Goal: Find contact information: Find contact information

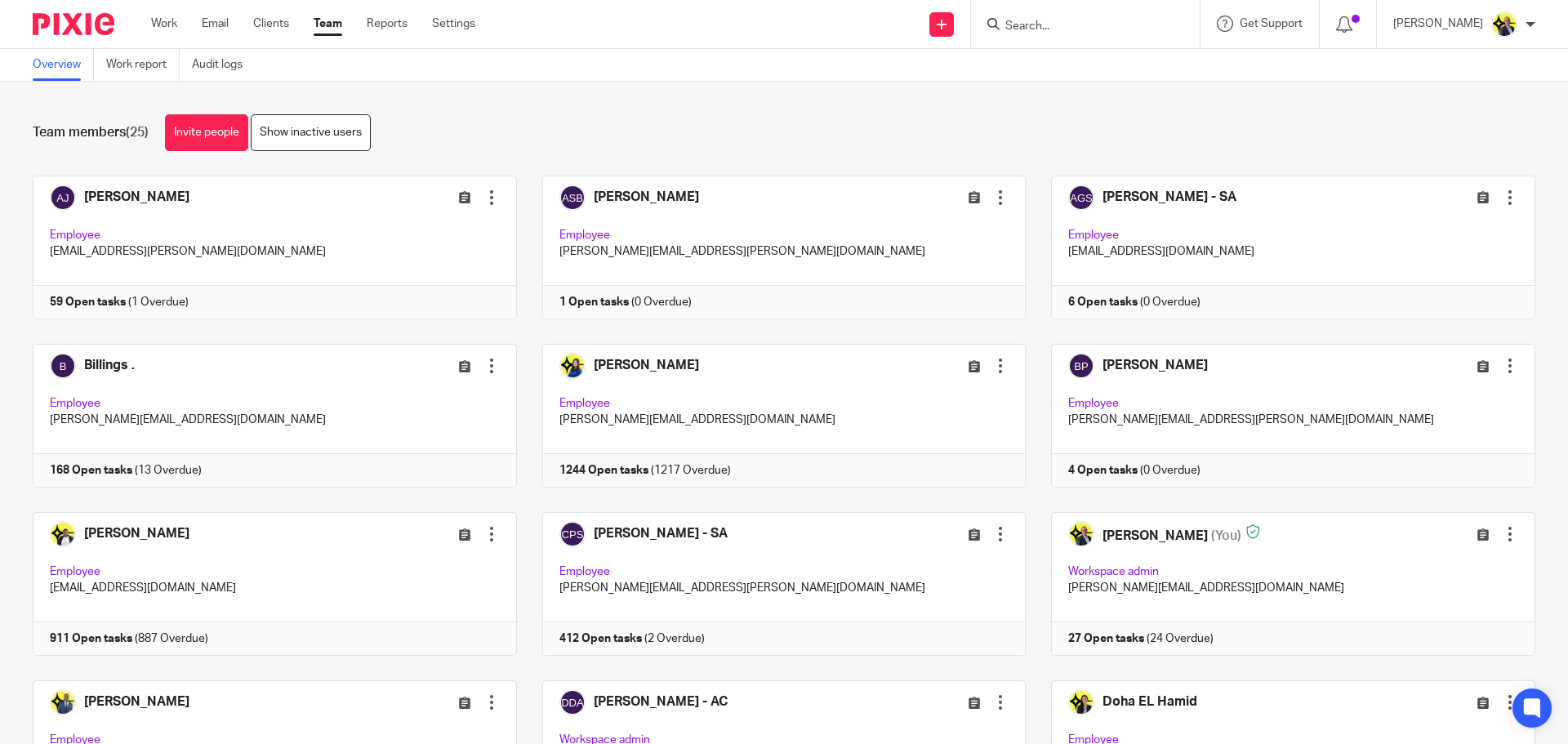
click at [1057, 31] on input "Search" at bounding box center [1076, 26] width 147 height 15
type input "l37"
click at [1119, 63] on link at bounding box center [1138, 77] width 276 height 51
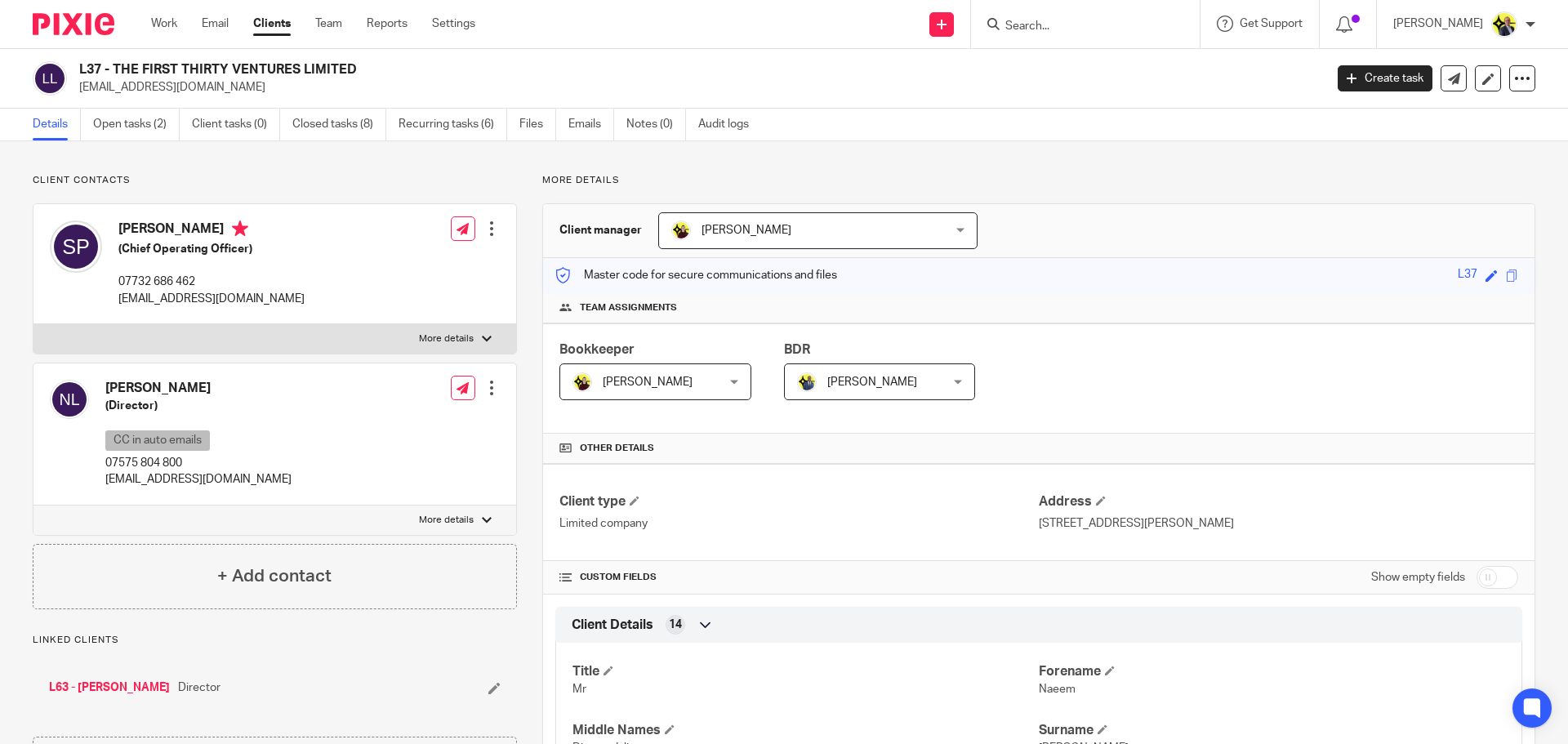
click at [143, 688] on link "L63 - NAEEM LAKHANI" at bounding box center [109, 687] width 121 height 16
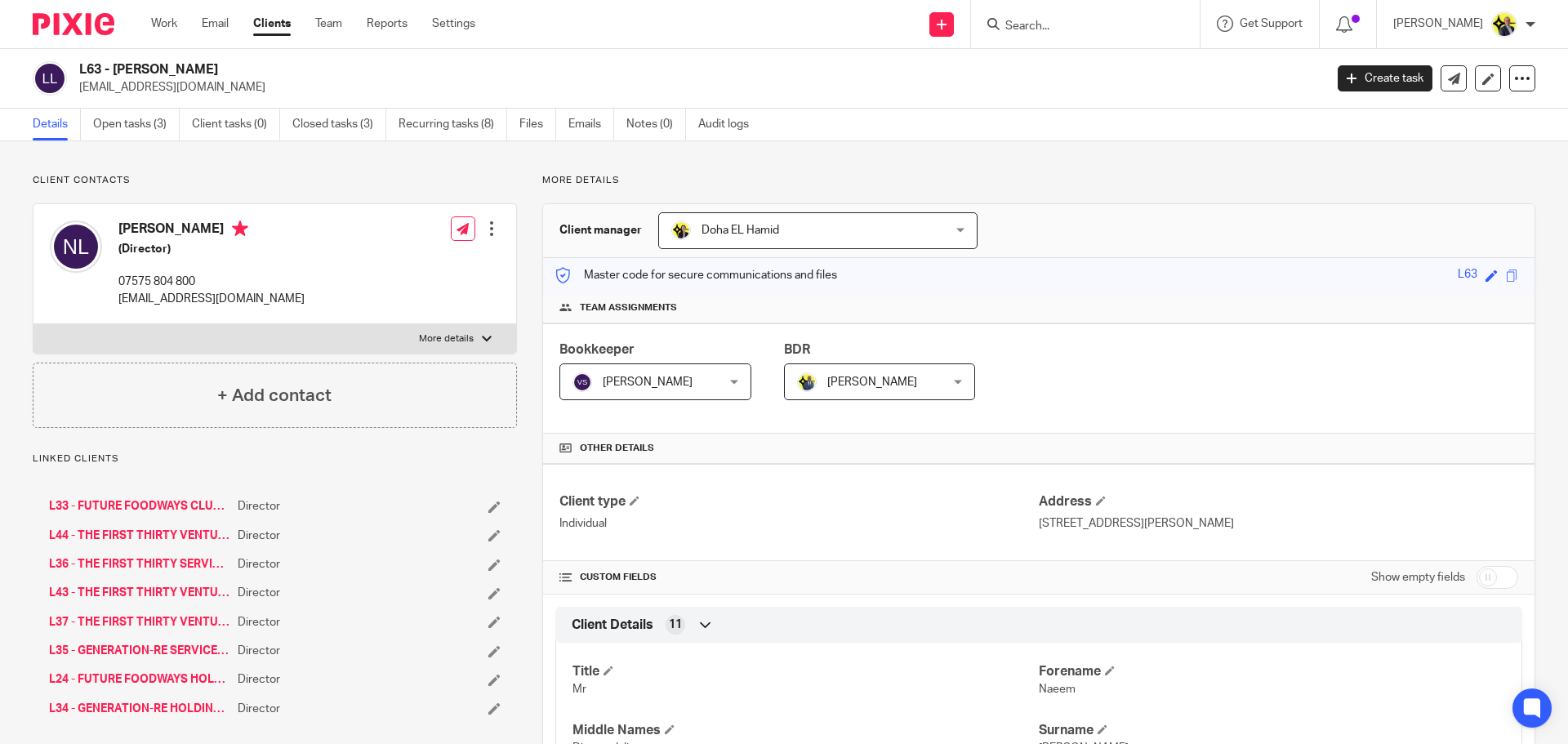
click at [184, 563] on link "L36 - THE FIRST THIRTY SERVICES LIMITED" at bounding box center [140, 564] width 181 height 16
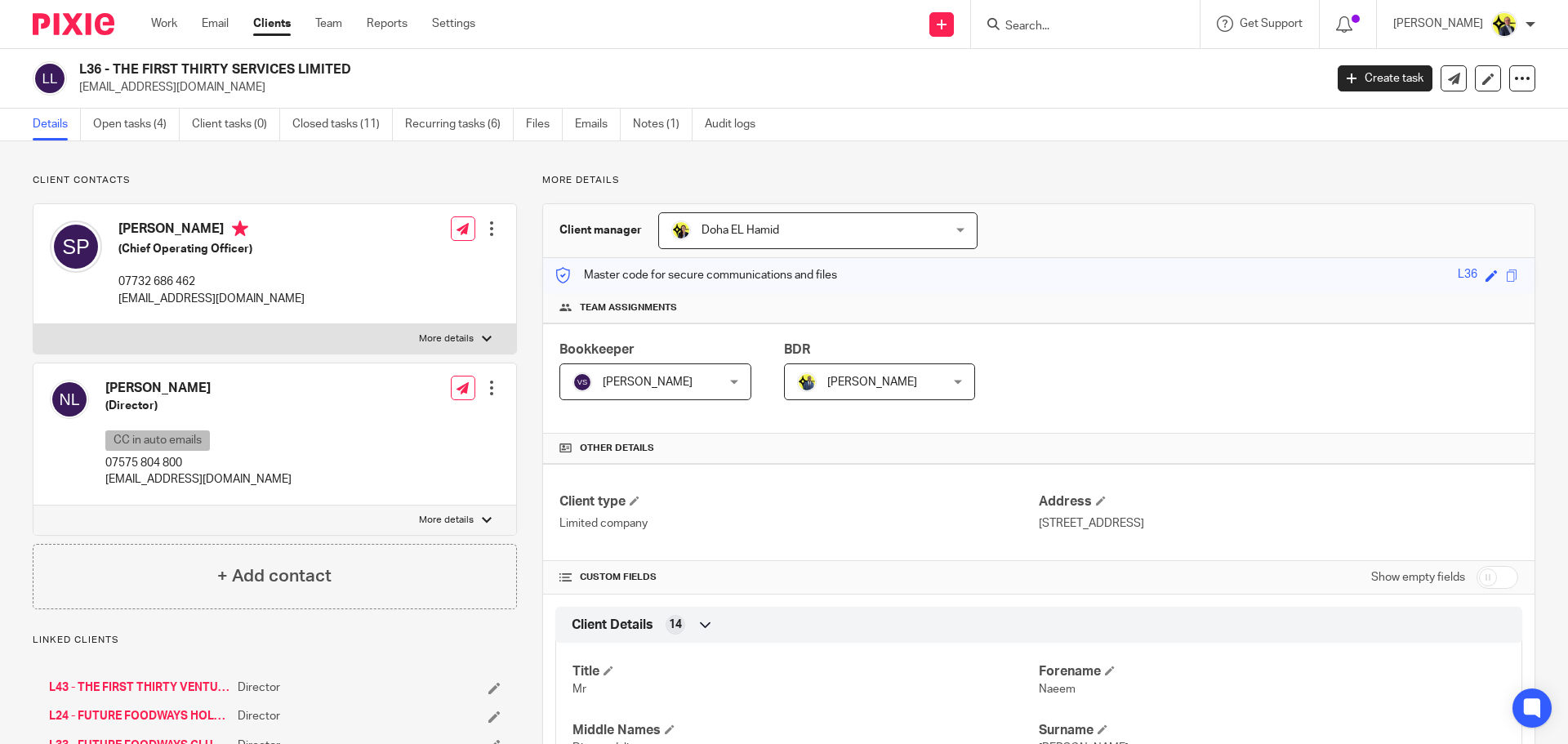
drag, startPoint x: 379, startPoint y: 62, endPoint x: 67, endPoint y: 75, distance: 312.3
click at [67, 75] on div "L36 - THE FIRST THIRTY SERVICES LIMITED pach@tft.vc" at bounding box center [673, 78] width 1281 height 35
copy div "L36 - THE FIRST THIRTY SERVICES LIMITED"
click at [381, 99] on div "L36 - THE FIRST THIRTY SERVICES LIMITED pach@tft.vc Create task Update from Com…" at bounding box center [784, 78] width 1568 height 59
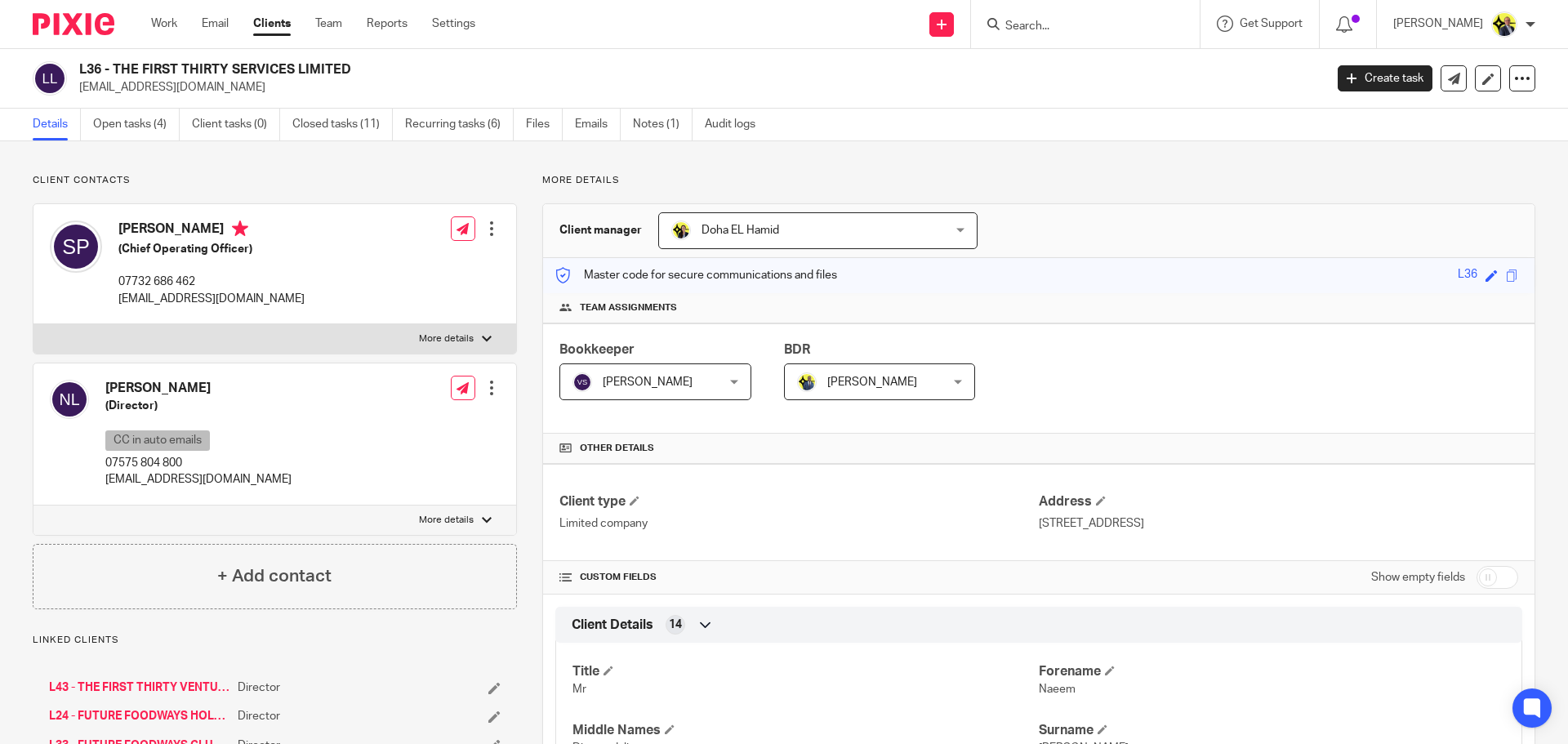
drag, startPoint x: 362, startPoint y: 66, endPoint x: 72, endPoint y: 69, distance: 290.0
click at [72, 69] on div "L36 - THE FIRST THIRTY SERVICES LIMITED pach@tft.vc" at bounding box center [673, 78] width 1281 height 35
copy div "L36 - THE FIRST THIRTY SERVICES LIMITED"
click at [477, 70] on h2 "L36 - THE FIRST THIRTY SERVICES LIMITED" at bounding box center [573, 69] width 987 height 17
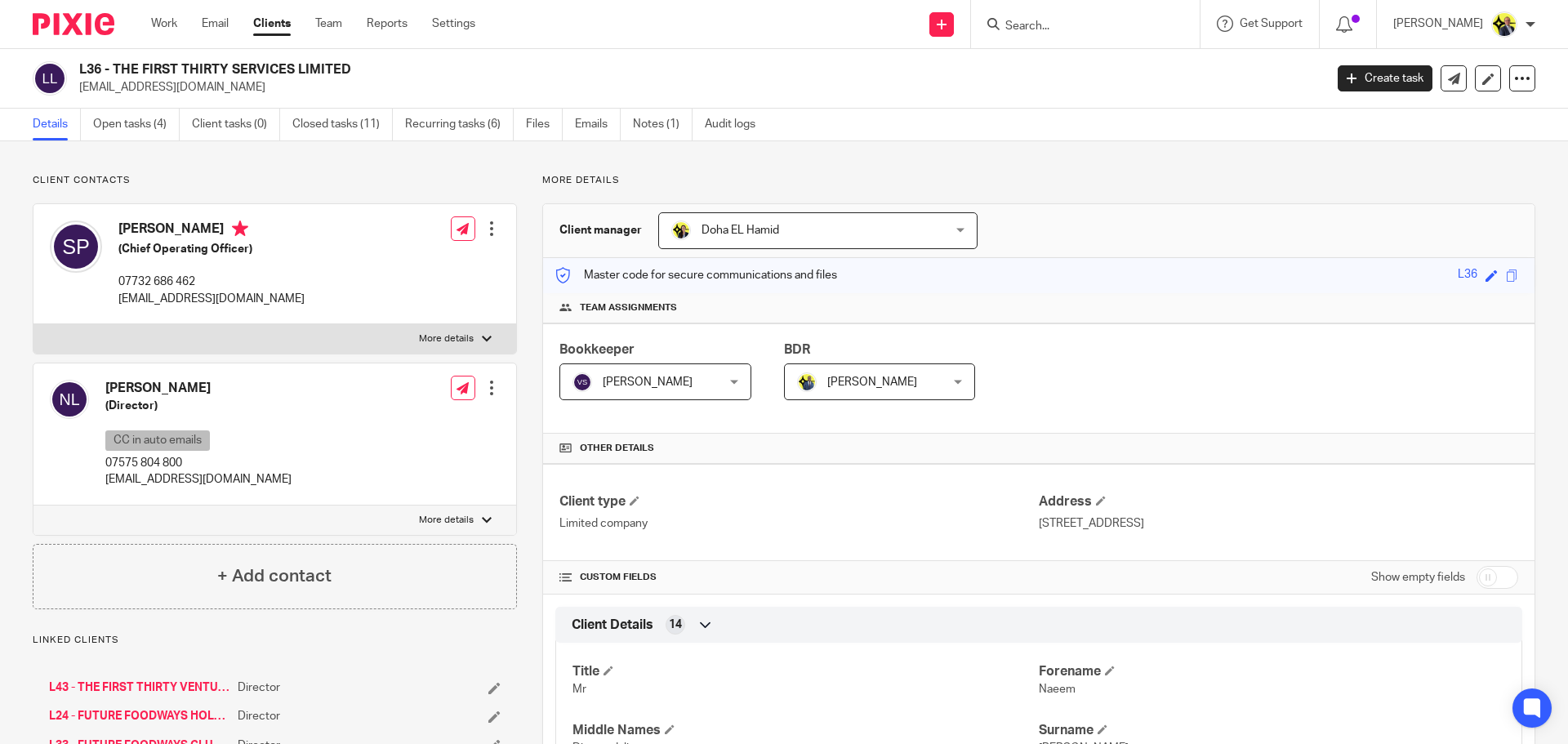
click at [477, 70] on h2 "L36 - THE FIRST THIRTY SERVICES LIMITED" at bounding box center [573, 69] width 987 height 17
drag, startPoint x: 81, startPoint y: 67, endPoint x: 348, endPoint y: 74, distance: 267.1
click at [348, 74] on h2 "L36 - THE FIRST THIRTY SERVICES LIMITED" at bounding box center [573, 69] width 987 height 17
copy h2 "L36 - THE FIRST THIRTY SERVICES LIMITED"
click at [193, 300] on p "pach@tft.vc" at bounding box center [212, 299] width 186 height 16
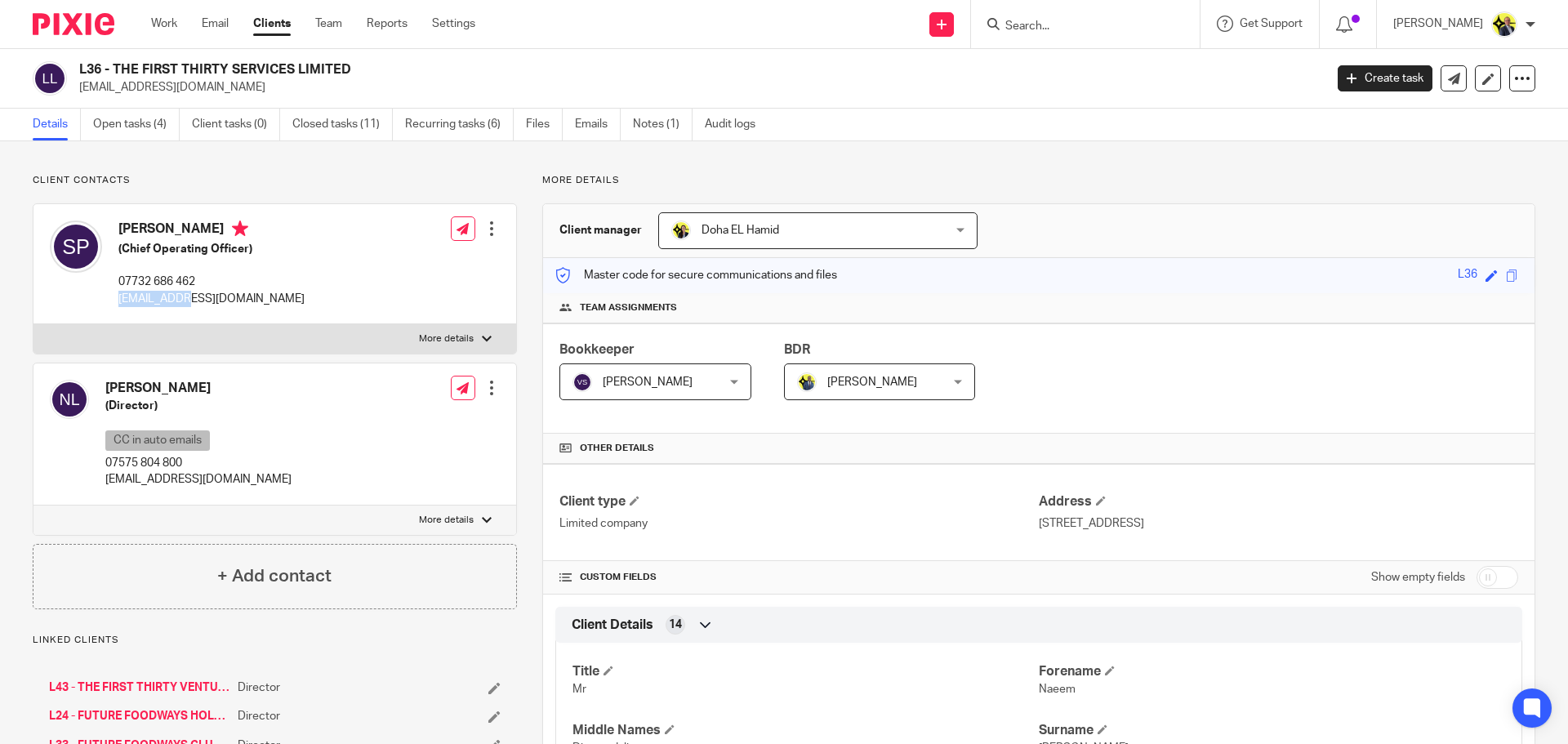
drag, startPoint x: 190, startPoint y: 300, endPoint x: 119, endPoint y: 304, distance: 71.1
click at [119, 304] on p "pach@tft.vc" at bounding box center [212, 299] width 186 height 16
copy p "pach@tft.vc"
drag, startPoint x: 204, startPoint y: 282, endPoint x: 119, endPoint y: 282, distance: 85.0
click at [119, 282] on p "07732 686 462" at bounding box center [212, 282] width 186 height 16
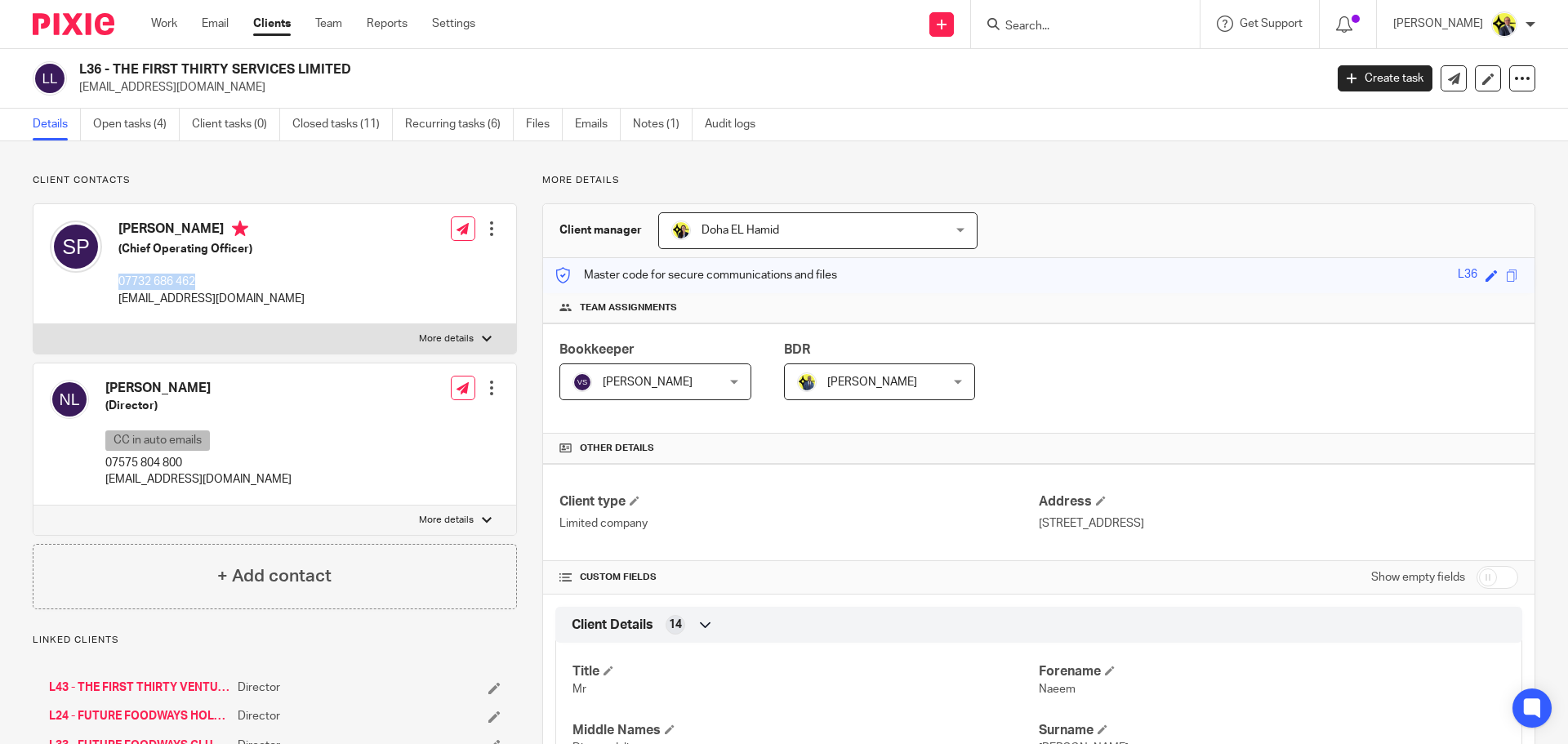
copy p "07732 686 462"
